Goal: Information Seeking & Learning: Find specific fact

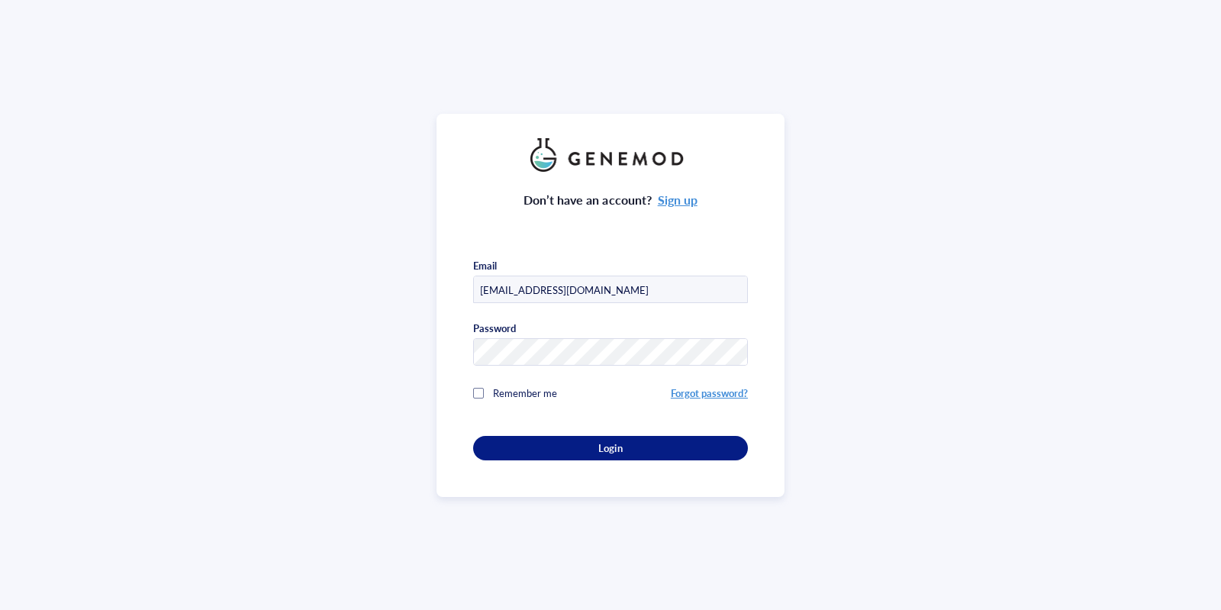
type input "[EMAIL_ADDRESS][DOMAIN_NAME]"
click at [565, 427] on div "Don’t have an account? Sign up Email [EMAIL_ADDRESS][DOMAIN_NAME] Password Reme…" at bounding box center [610, 316] width 275 height 289
click at [541, 453] on div "Login" at bounding box center [611, 448] width 226 height 14
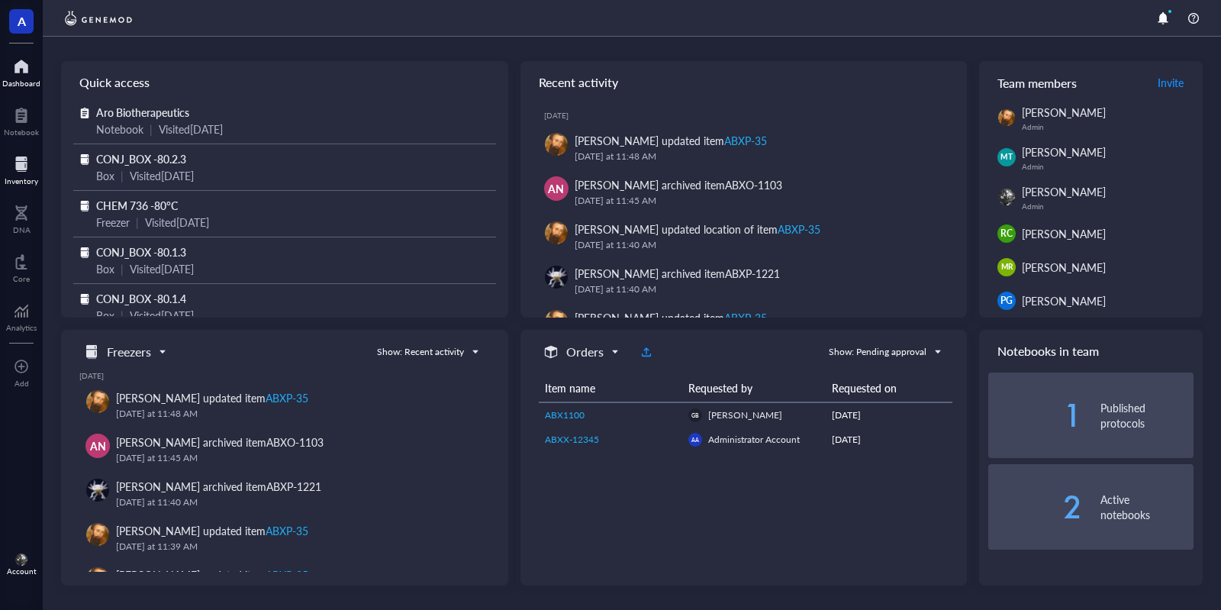
click at [29, 163] on div at bounding box center [22, 164] width 34 height 24
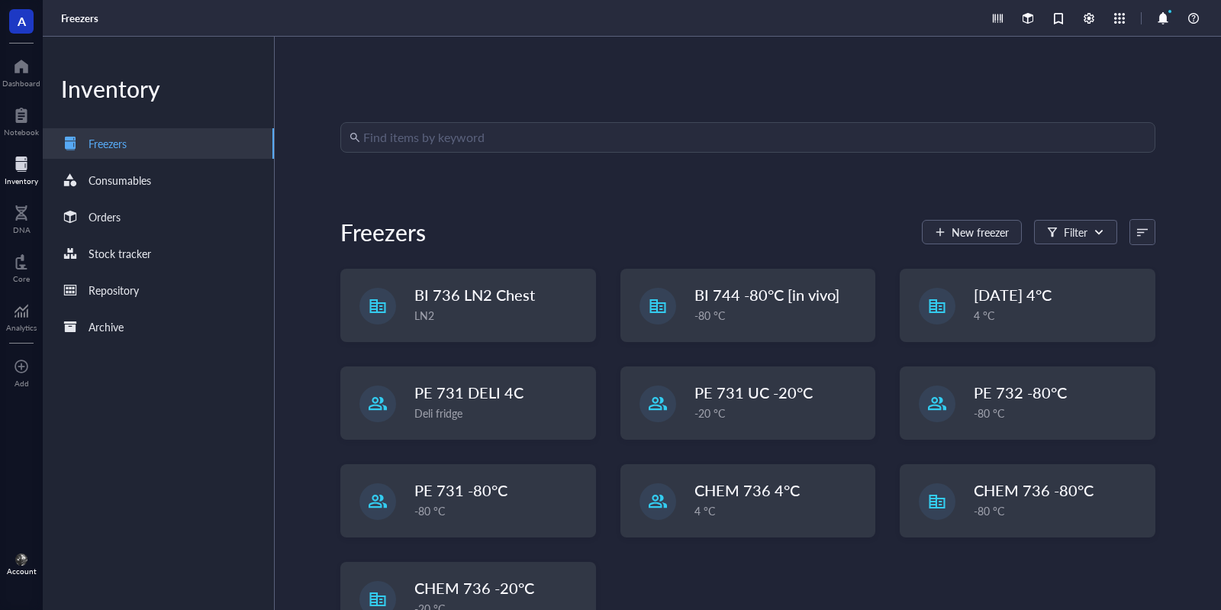
click at [532, 126] on input "search" at bounding box center [754, 137] width 783 height 29
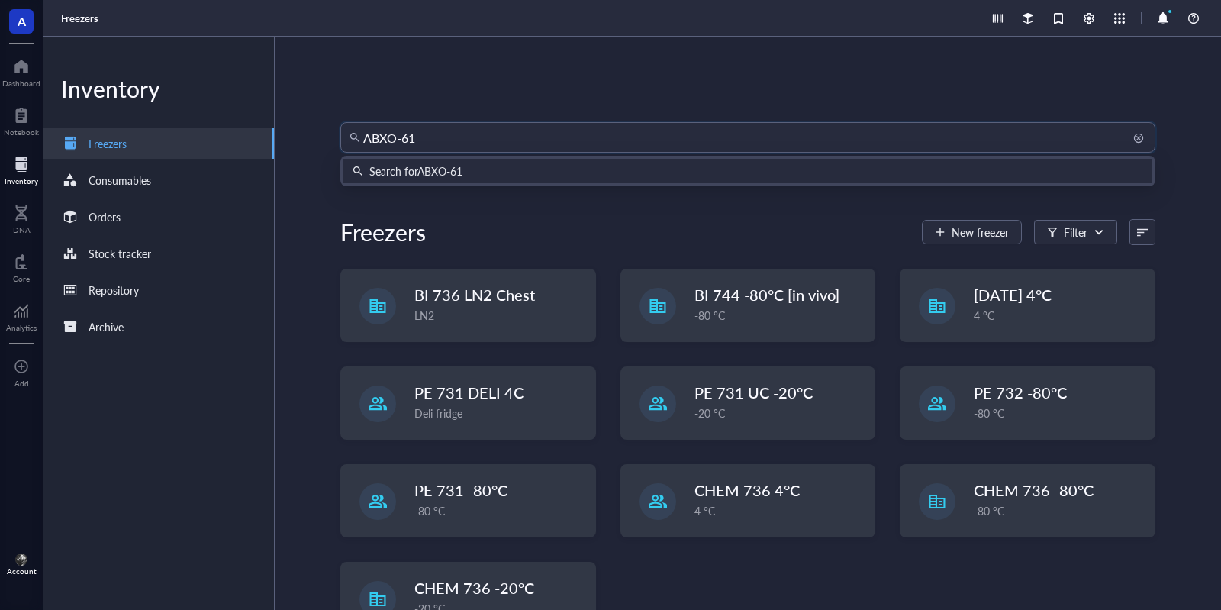
type input "ABXO-611"
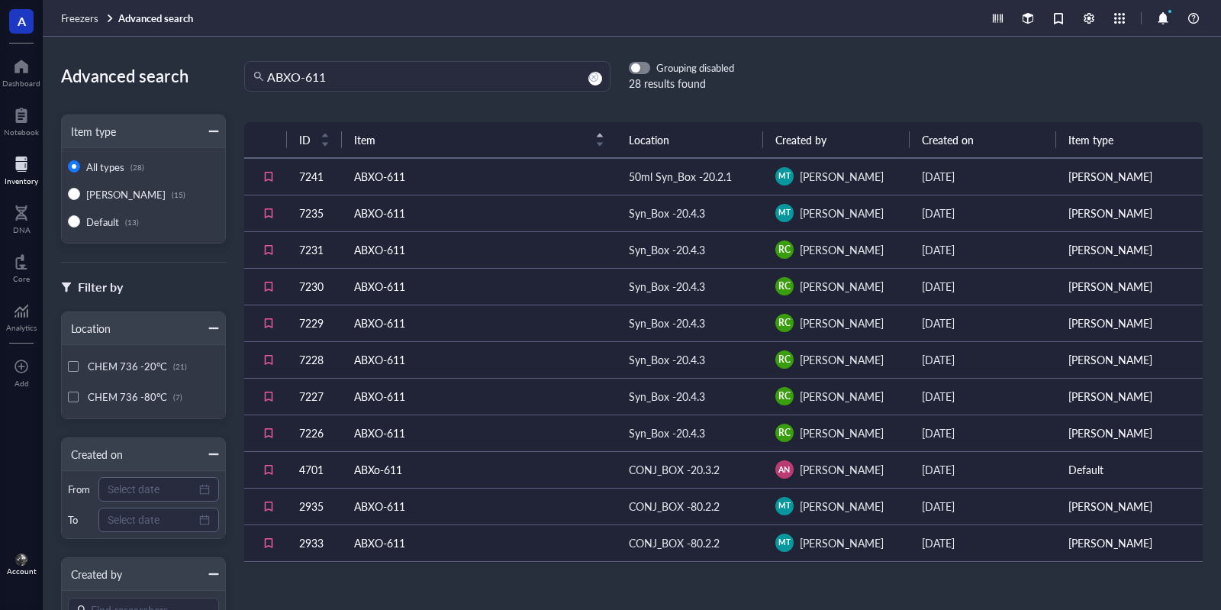
click at [479, 185] on td "ABXO-611" at bounding box center [479, 176] width 275 height 37
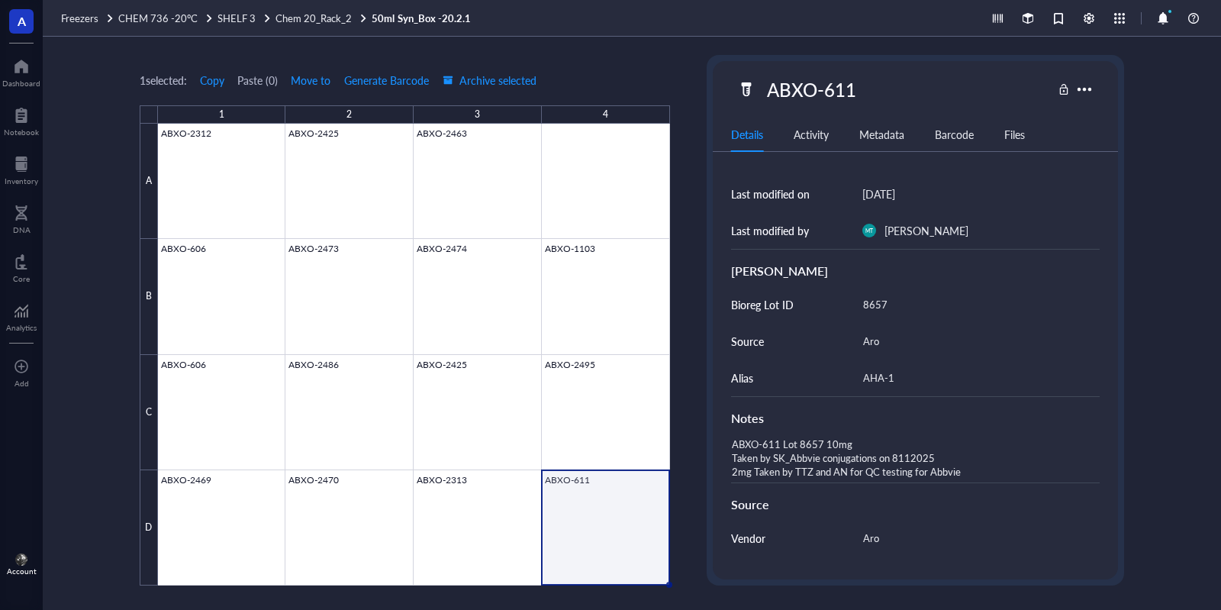
scroll to position [275, 0]
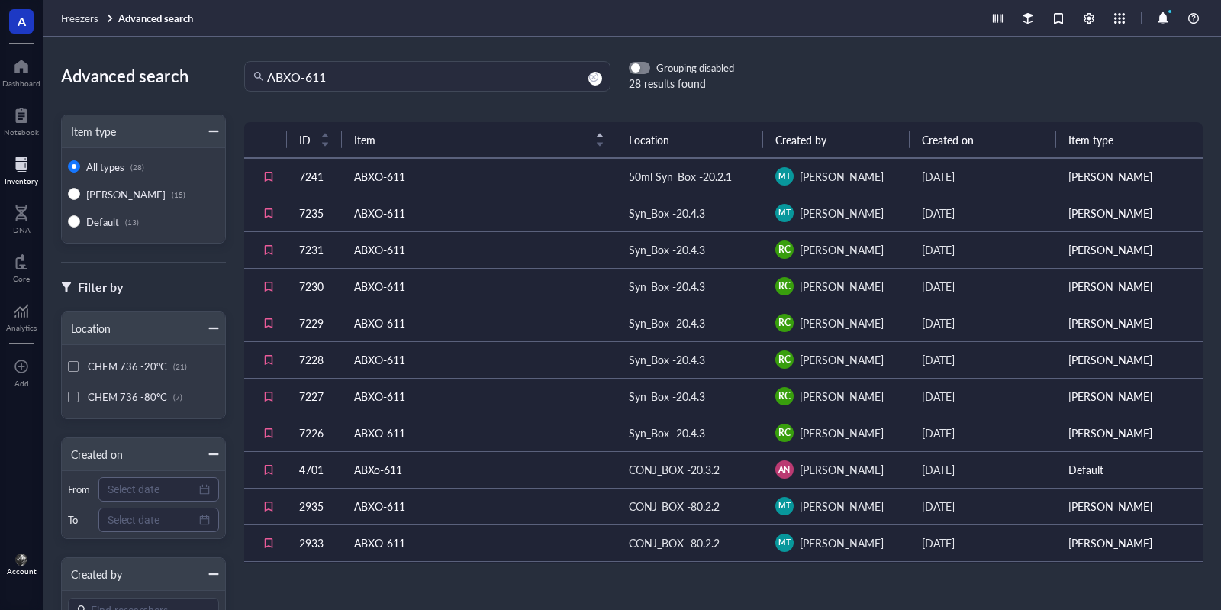
click at [552, 221] on td "ABXO-611" at bounding box center [479, 213] width 275 height 37
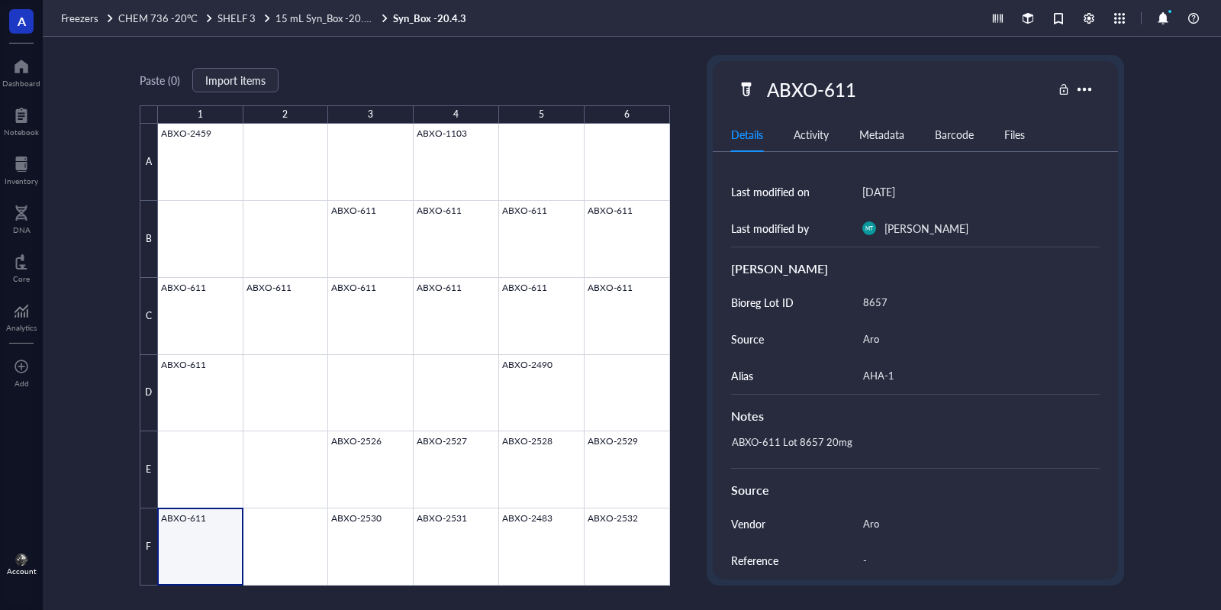
scroll to position [275, 0]
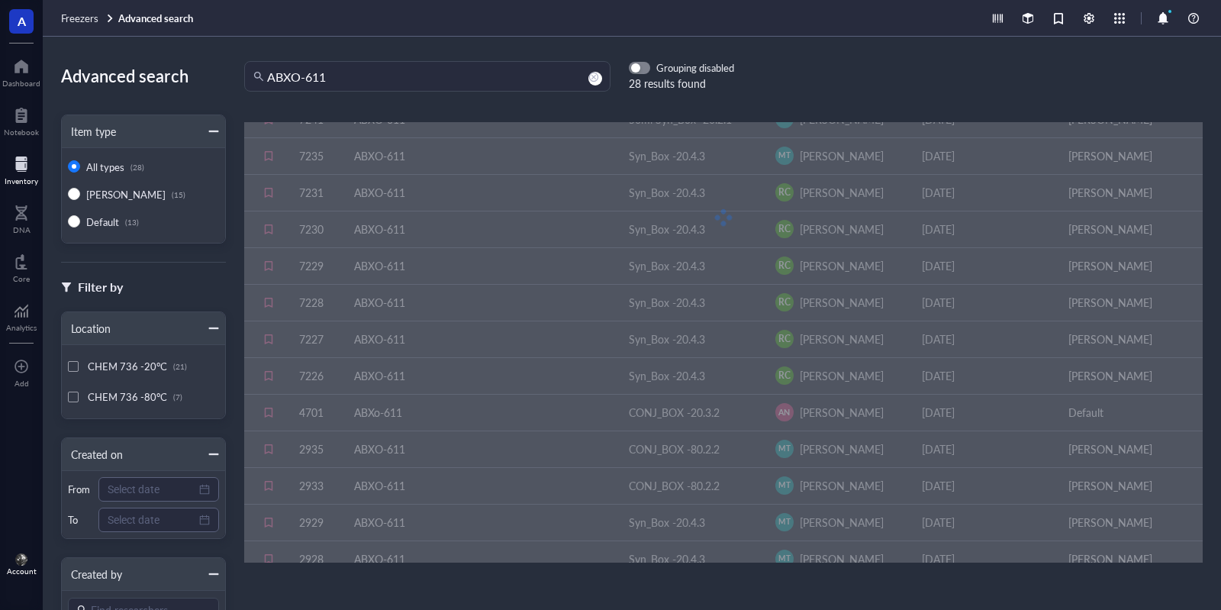
scroll to position [92, 0]
click at [459, 331] on div at bounding box center [723, 183] width 959 height 305
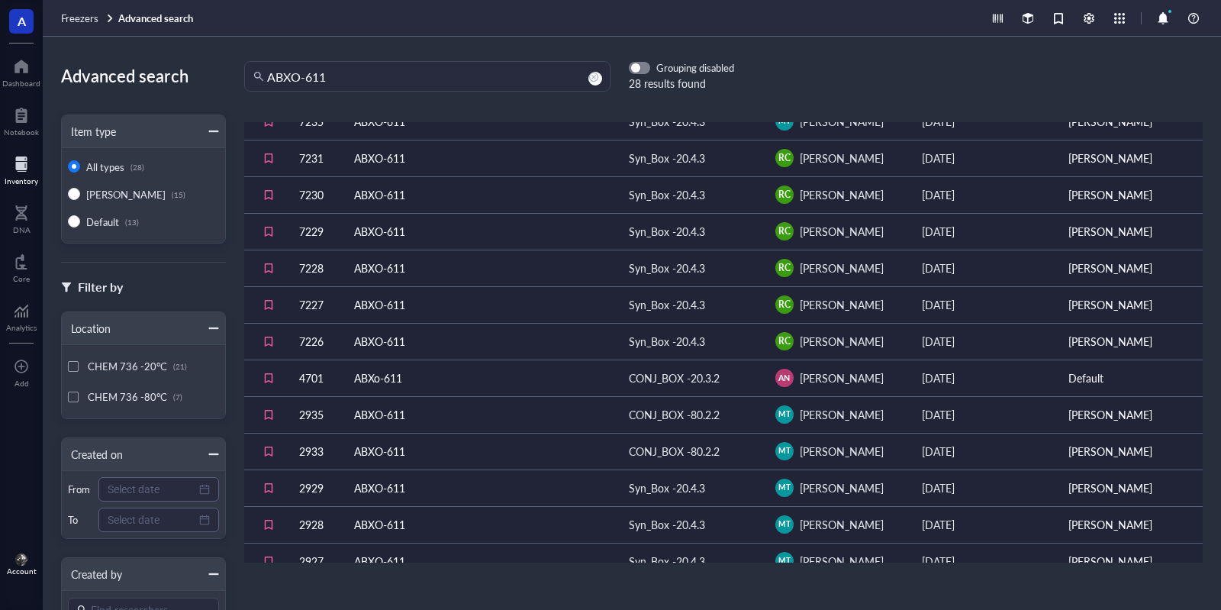
click at [411, 347] on td "ABXO-611" at bounding box center [479, 341] width 275 height 37
